Goal: Use online tool/utility: Use online tool/utility

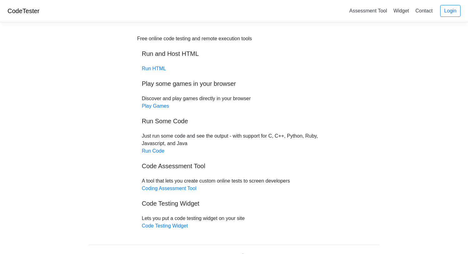
click at [147, 70] on link "Run HTML" at bounding box center [154, 68] width 24 height 5
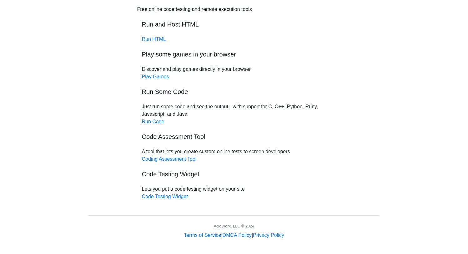
click at [73, 145] on body "CodeTester Assessment Tool Widget Contact Login Free online code testing and re…" at bounding box center [234, 105] width 468 height 269
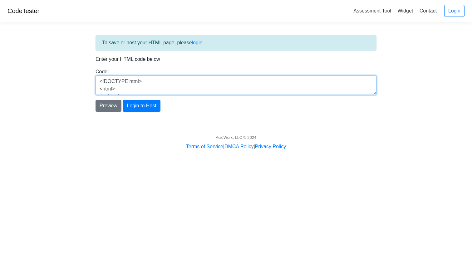
click at [132, 86] on textarea "<!DOCTYPE html> <html> <head> <title>Test</title> </head> <body> <h1>Hello, wor…" at bounding box center [236, 85] width 281 height 19
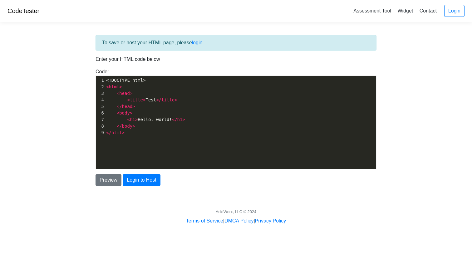
drag, startPoint x: 125, startPoint y: 90, endPoint x: 90, endPoint y: 72, distance: 39.6
click at [90, 72] on div "To save or host your HTML page, please login . Enter your HTML code below Code:…" at bounding box center [236, 126] width 300 height 198
click at [199, 120] on pre "< h1 > Hello, world! </ h1 >" at bounding box center [243, 120] width 276 height 7
